Goal: Information Seeking & Learning: Learn about a topic

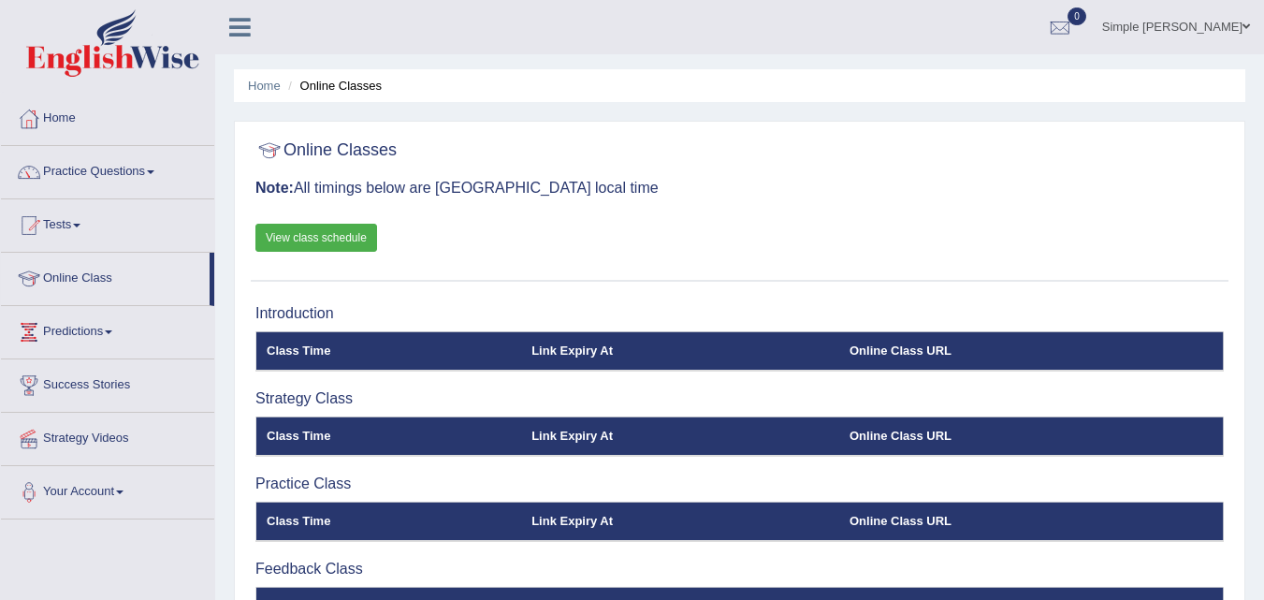
click at [154, 170] on span at bounding box center [150, 172] width 7 height 4
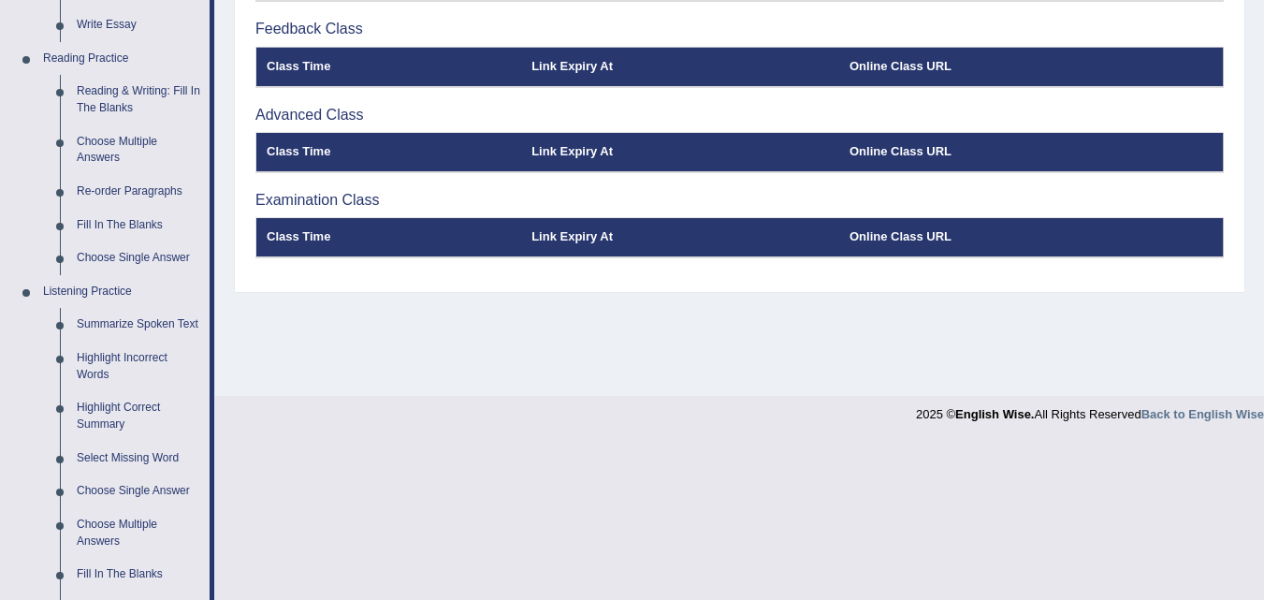
scroll to position [579, 0]
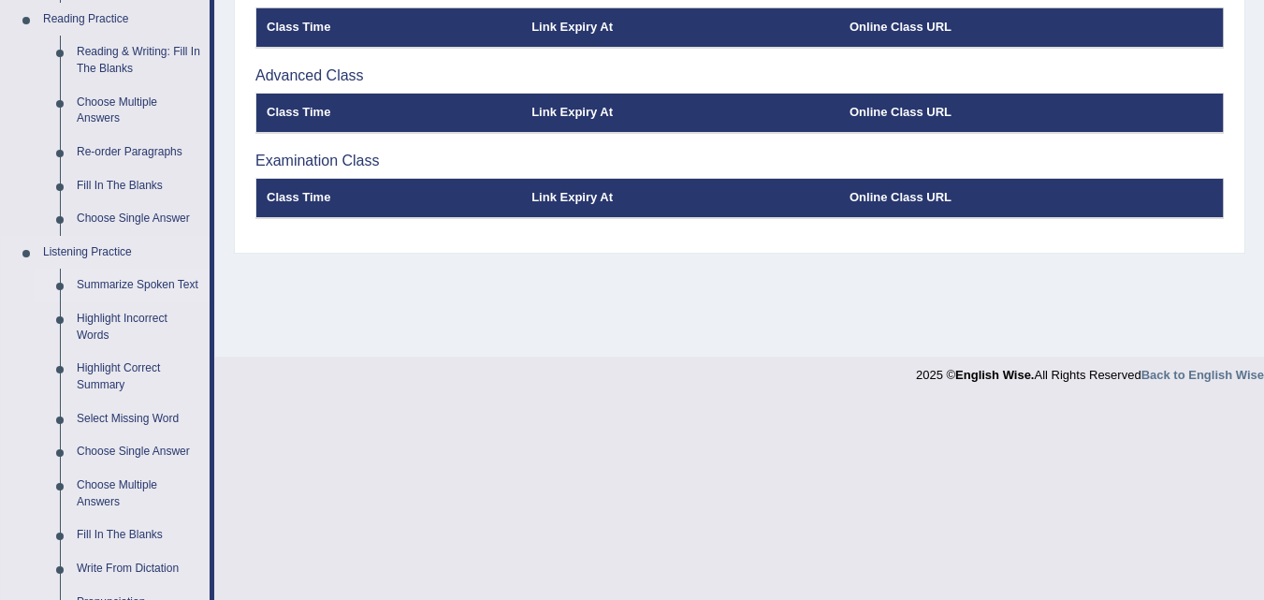
click at [162, 281] on link "Summarize Spoken Text" at bounding box center [138, 286] width 141 height 34
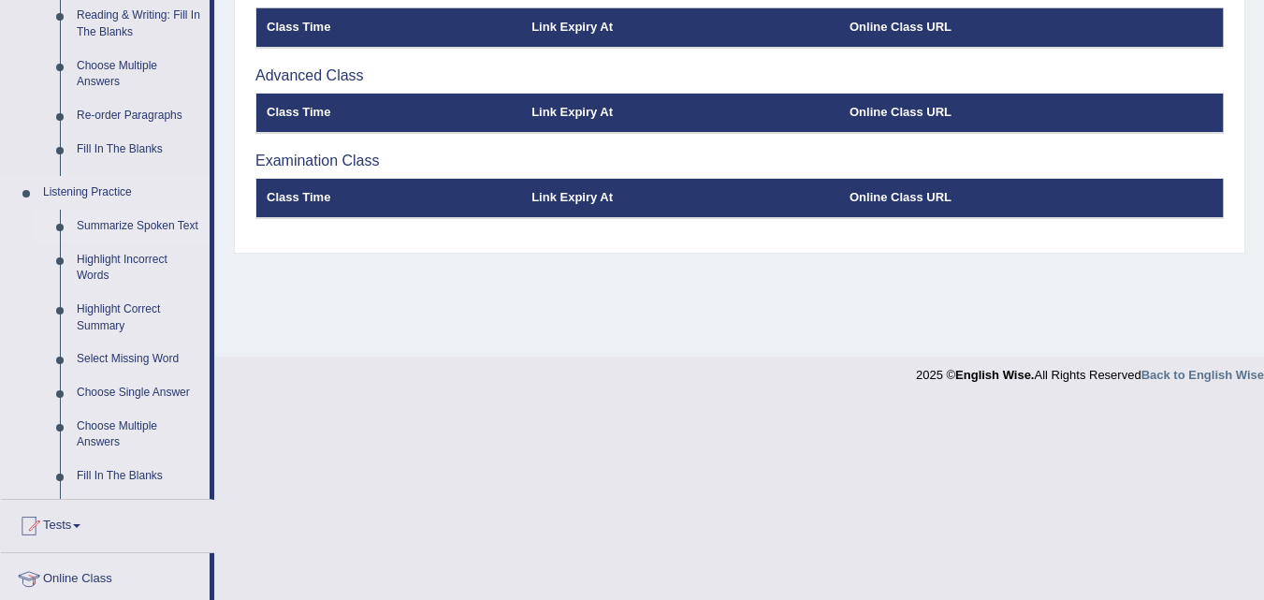
scroll to position [383, 0]
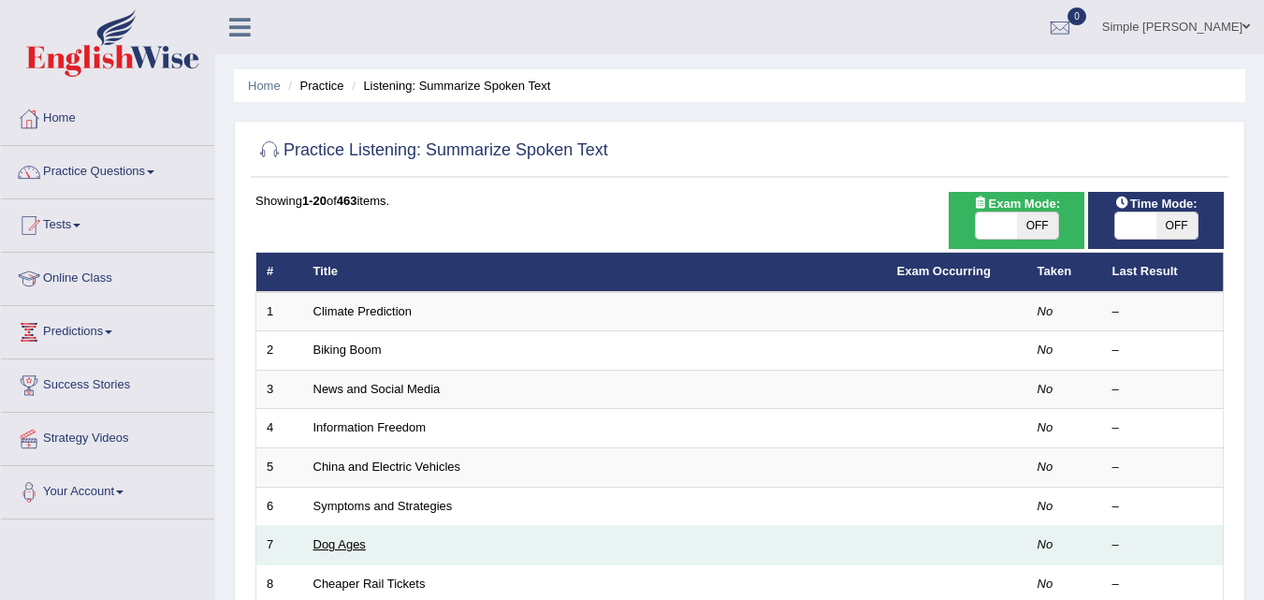
click at [347, 542] on link "Dog Ages" at bounding box center [340, 544] width 52 height 14
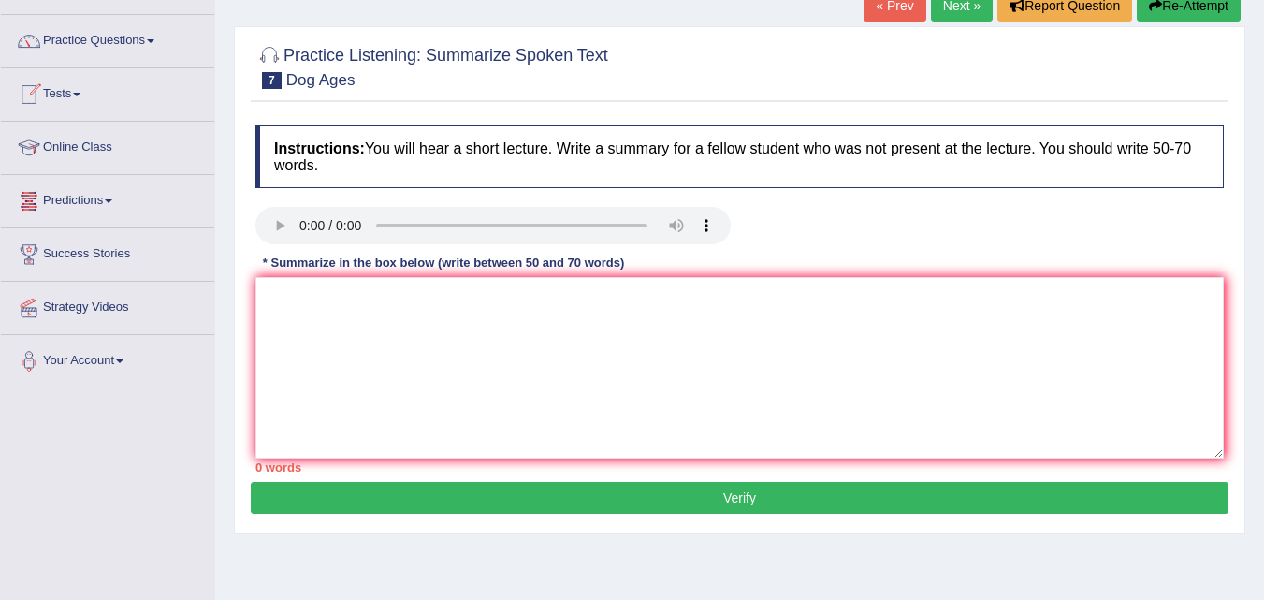
scroll to position [168, 0]
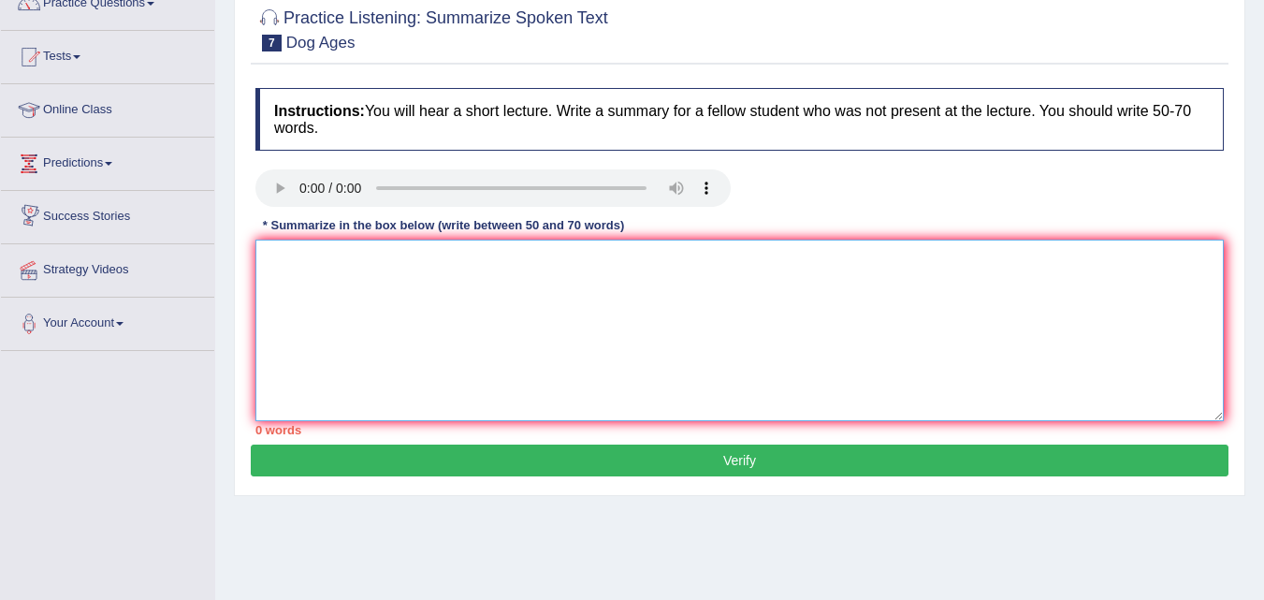
click at [291, 258] on textarea at bounding box center [740, 331] width 969 height 182
type textarea "t"
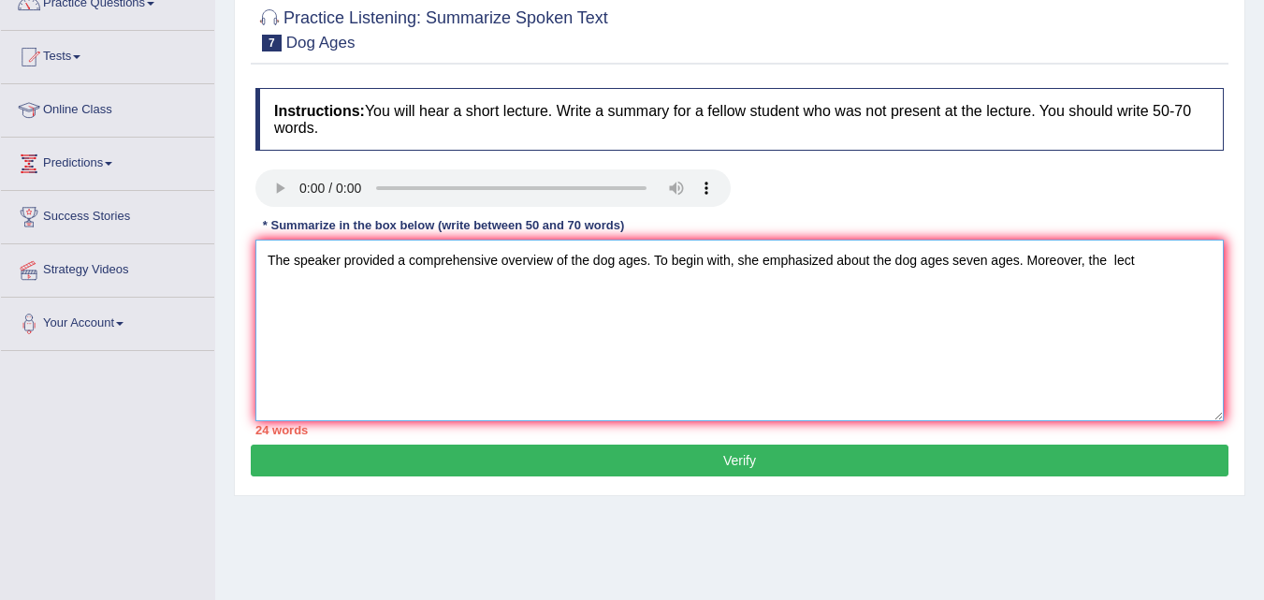
type textarea "The speaker provided a comprehensive overview of the dog ages. To begin with, s…"
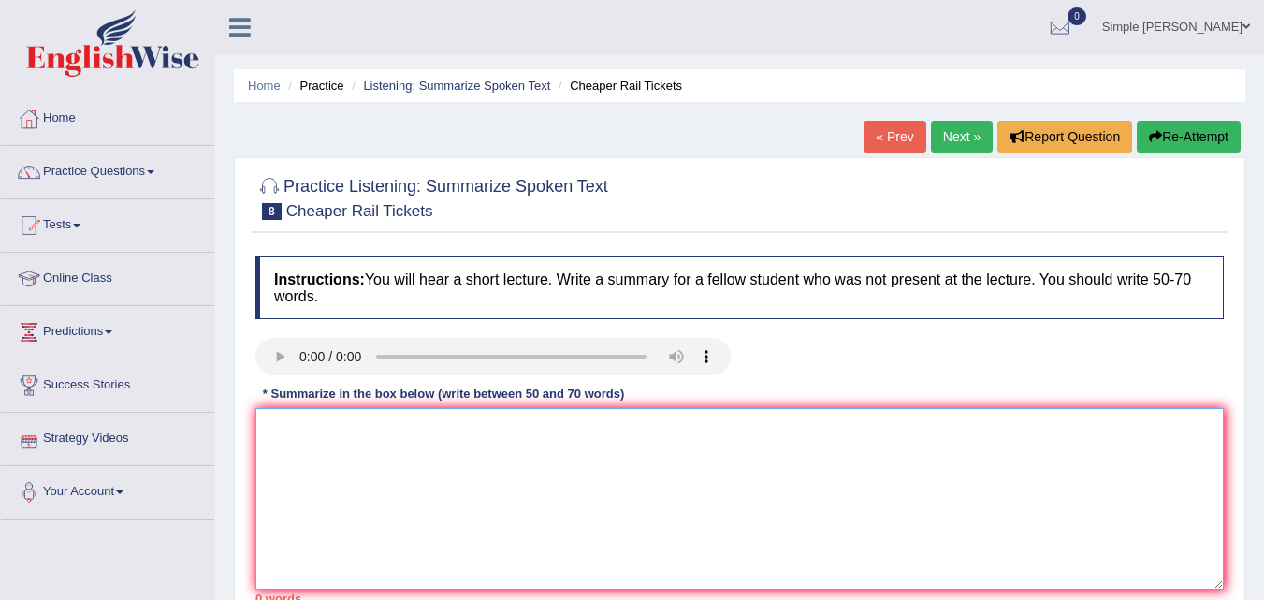
click at [270, 441] on textarea at bounding box center [740, 499] width 969 height 182
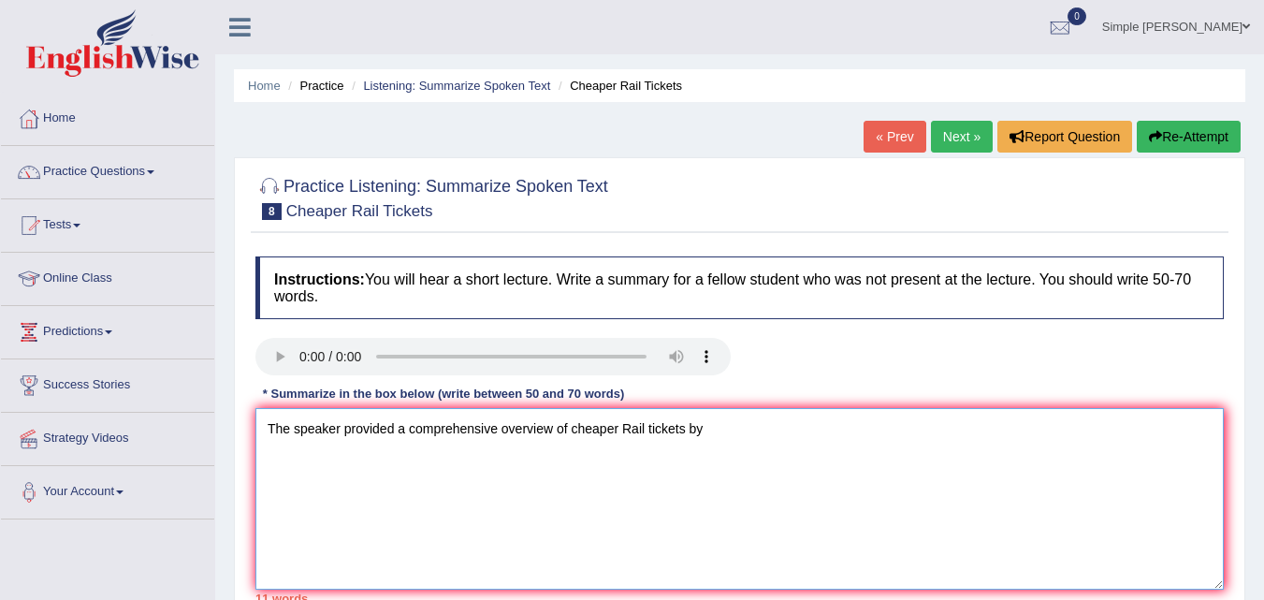
type textarea "The speaker provided a comprehensive overview of cheaper Rail tickets by"
